Goal: Task Accomplishment & Management: Complete application form

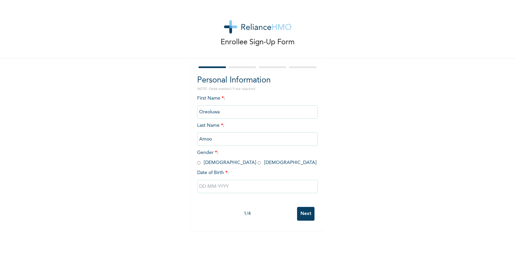
click at [257, 164] on input "radio" at bounding box center [258, 163] width 3 height 6
radio input "true"
drag, startPoint x: 225, startPoint y: 186, endPoint x: 230, endPoint y: 183, distance: 4.9
click at [226, 186] on input "text" at bounding box center [257, 186] width 121 height 13
select select "9"
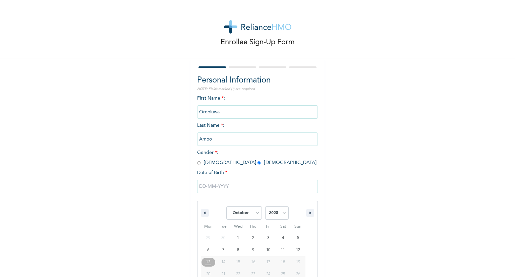
scroll to position [28, 0]
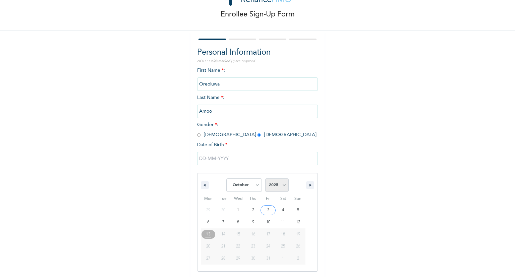
click at [269, 184] on select "2025 2024 2023 2022 2021 2020 2019 2018 2017 2016 2015 2014 2013 2012 2011 2010…" at bounding box center [276, 184] width 23 height 13
select select "1999"
click at [265, 178] on select "2025 2024 2023 2022 2021 2020 2019 2018 2017 2016 2015 2014 2013 2012 2011 2010…" at bounding box center [276, 184] width 23 height 13
click at [247, 183] on select "January February March April May June July August September October November De…" at bounding box center [244, 184] width 36 height 13
select select "11"
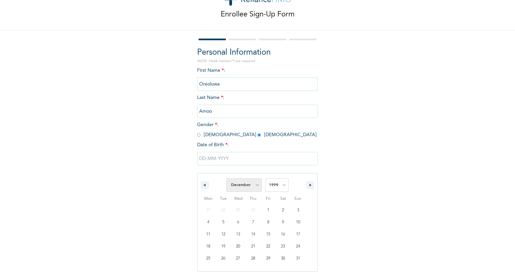
click at [226, 178] on select "January February March April May June July August September October November De…" at bounding box center [244, 184] width 36 height 13
type input "[DATE]"
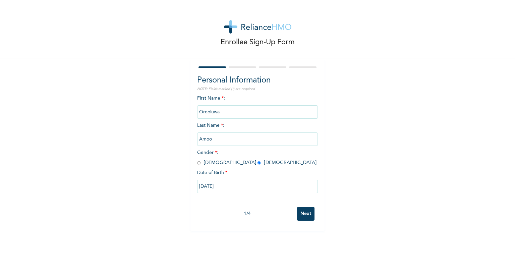
scroll to position [0, 0]
click at [302, 216] on input "Next" at bounding box center [305, 214] width 17 height 14
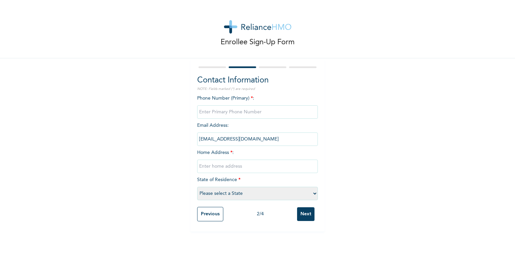
click at [237, 114] on input "phone" at bounding box center [257, 111] width 121 height 13
type input "09113685586"
click at [215, 167] on input "text" at bounding box center [257, 166] width 121 height 13
type input "3, onikoko, panseke, Abeokuta, Ogunstate"
click at [241, 196] on select "Please select a State [PERSON_NAME] (FCT) [PERSON_NAME] Ibom [GEOGRAPHIC_DATA] …" at bounding box center [257, 193] width 121 height 13
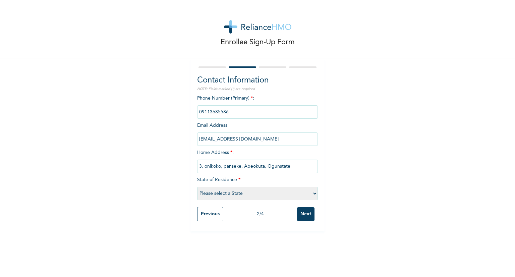
click at [411, 175] on div "Enrollee Sign-Up Form Contact Information NOTE: Fields marked (*) are required …" at bounding box center [257, 115] width 515 height 231
click at [272, 195] on select "Please select a State [PERSON_NAME] (FCT) [PERSON_NAME] Ibom [GEOGRAPHIC_DATA] …" at bounding box center [257, 193] width 121 height 13
select select "28"
click at [197, 187] on select "Please select a State [PERSON_NAME] (FCT) [PERSON_NAME] Ibom [GEOGRAPHIC_DATA] …" at bounding box center [257, 193] width 121 height 13
click at [307, 216] on input "Next" at bounding box center [305, 214] width 17 height 14
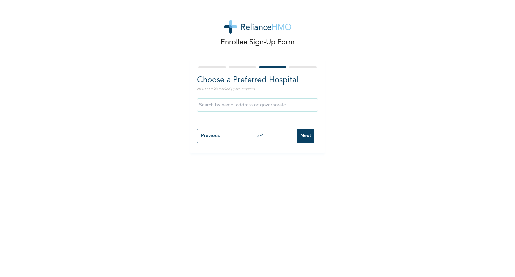
click at [241, 107] on input "text" at bounding box center [257, 104] width 121 height 13
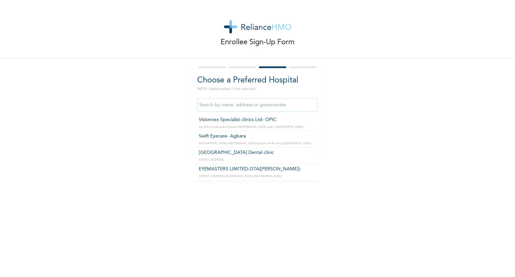
scroll to position [657, 0]
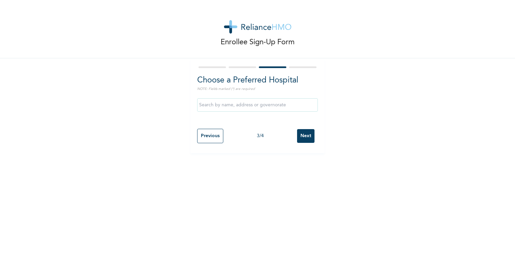
click at [319, 189] on div "Enrollee Sign-Up Form Choose a Preferred Hospital NOTE: Fields marked (*) are r…" at bounding box center [257, 138] width 515 height 277
click at [255, 108] on input "text" at bounding box center [257, 104] width 121 height 13
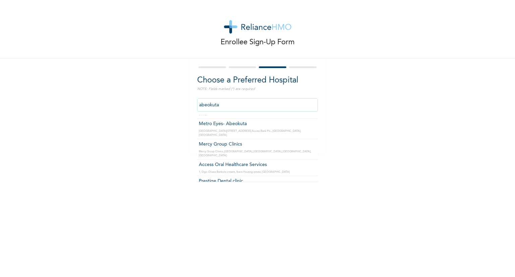
scroll to position [34, 0]
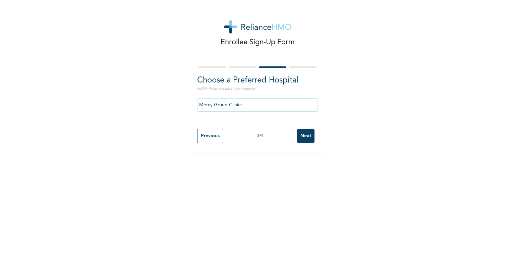
click at [247, 104] on input "Mercy Group Clinics" at bounding box center [257, 104] width 121 height 13
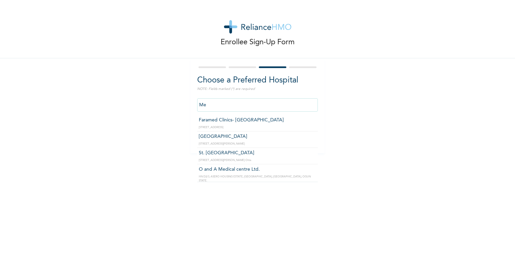
type input "M"
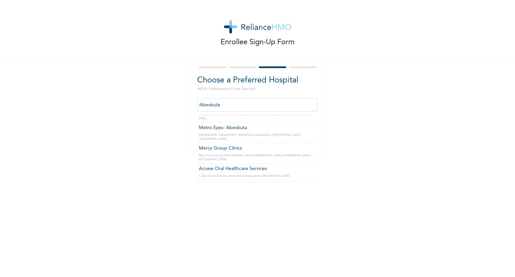
scroll to position [0, 0]
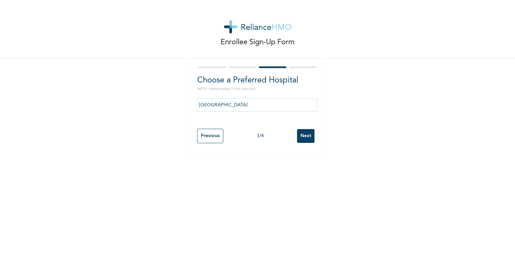
click at [266, 108] on input "[GEOGRAPHIC_DATA]" at bounding box center [257, 104] width 121 height 13
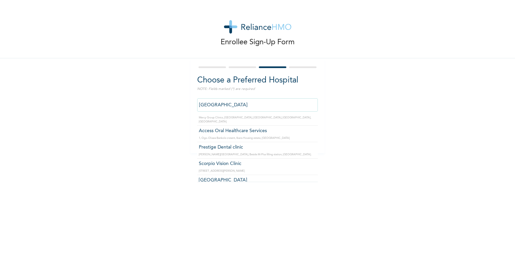
scroll to position [101, 0]
type input "[GEOGRAPHIC_DATA]"
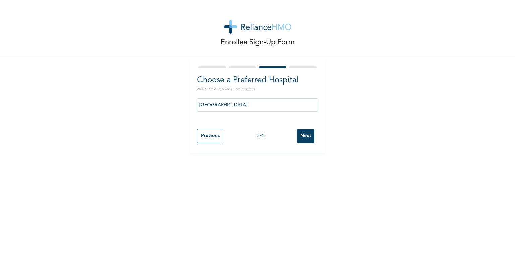
click at [306, 137] on input "Next" at bounding box center [305, 136] width 17 height 14
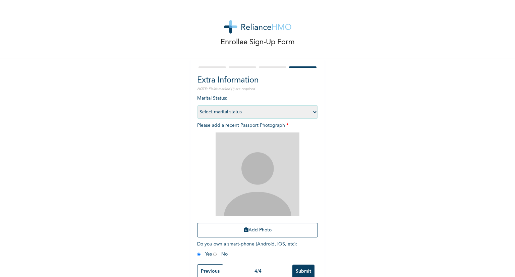
click at [269, 117] on select "Select marital status [DEMOGRAPHIC_DATA] Married [DEMOGRAPHIC_DATA] Widow/[DEMO…" at bounding box center [257, 111] width 121 height 13
select select "1"
click at [197, 105] on select "Select marital status [DEMOGRAPHIC_DATA] Married [DEMOGRAPHIC_DATA] Widow/[DEMO…" at bounding box center [257, 111] width 121 height 13
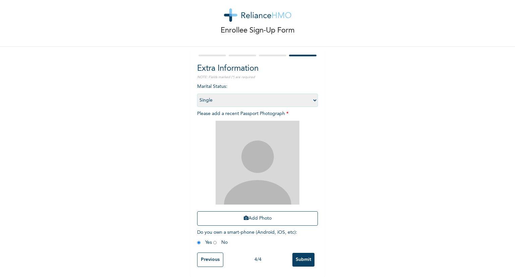
click at [298, 256] on input "Submit" at bounding box center [303, 260] width 22 height 14
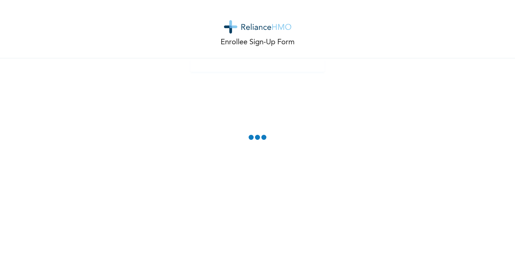
scroll to position [0, 0]
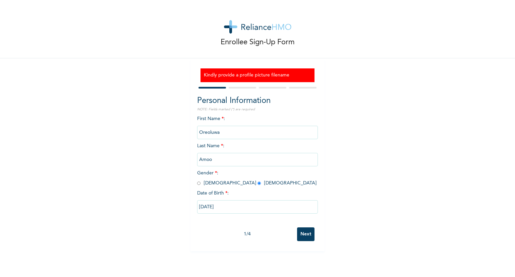
click at [308, 238] on input "Next" at bounding box center [305, 234] width 17 height 14
select select "28"
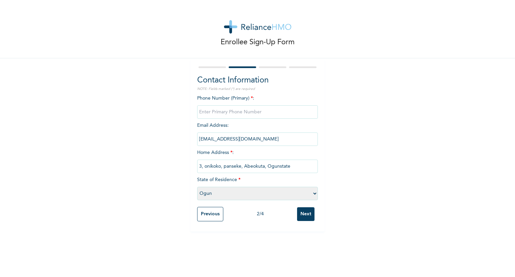
click at [302, 217] on input "Next" at bounding box center [305, 214] width 17 height 14
click at [500, 85] on div "Enrollee Sign-Up Form Contact Information NOTE: Fields marked (*) are required …" at bounding box center [257, 115] width 515 height 231
click at [246, 110] on input "phone" at bounding box center [257, 111] width 121 height 13
type input "09113685586"
click at [298, 215] on input "Next" at bounding box center [305, 214] width 17 height 14
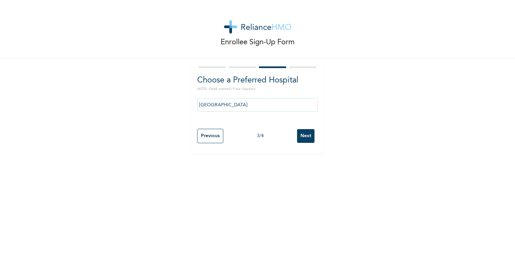
click at [304, 139] on input "Next" at bounding box center [305, 136] width 17 height 14
select select "1"
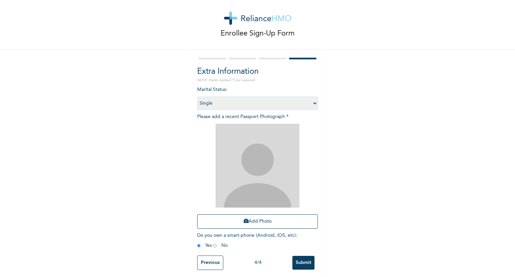
scroll to position [16, 0]
